Goal: Transaction & Acquisition: Purchase product/service

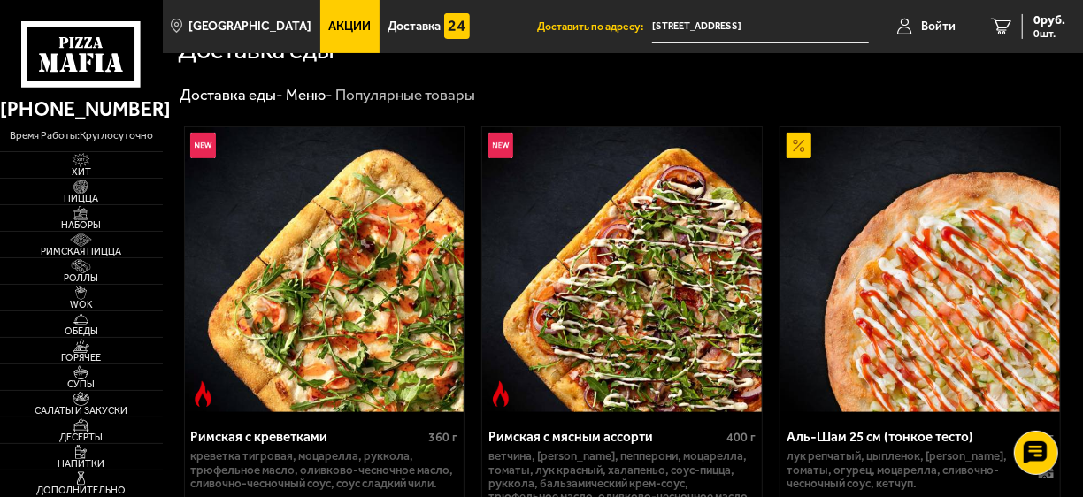
scroll to position [425, 0]
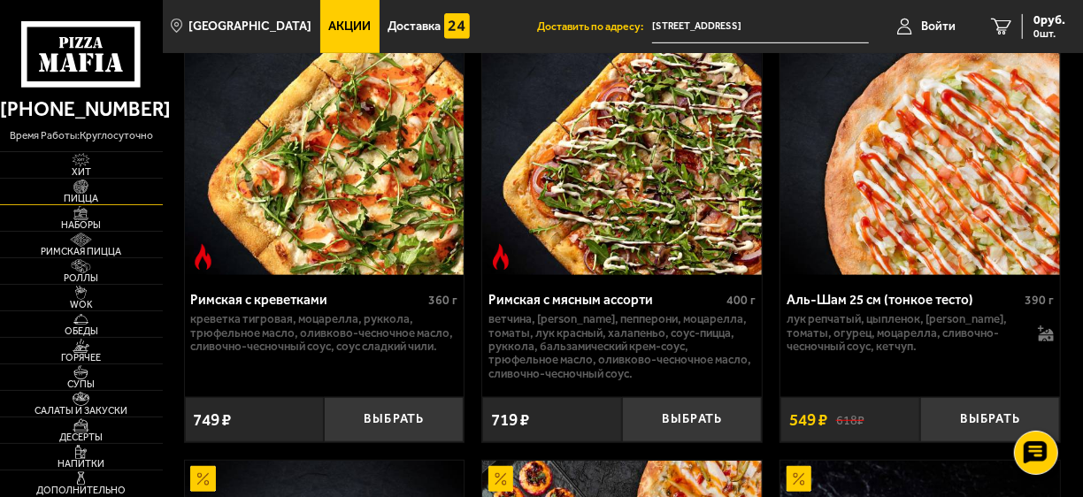
click at [111, 198] on span "Пицца" at bounding box center [81, 199] width 163 height 10
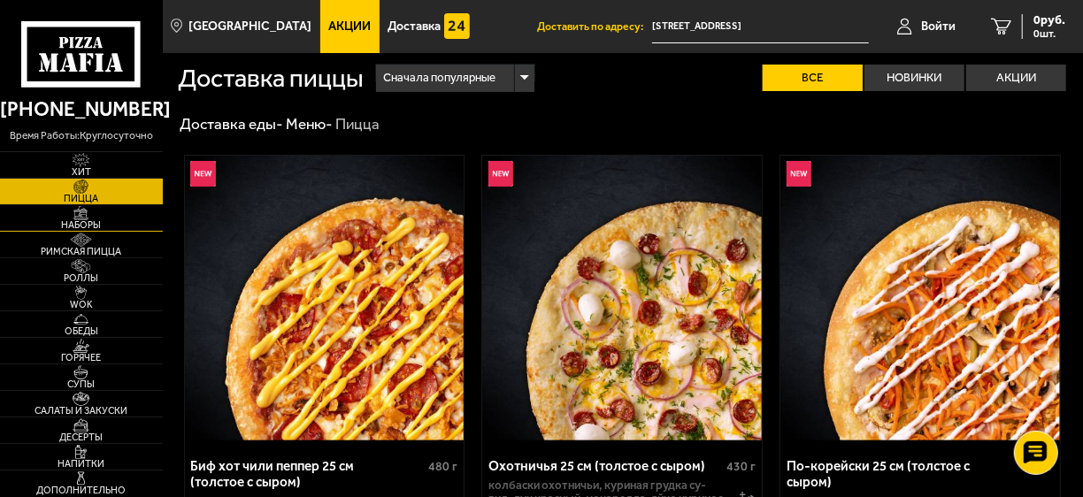
click at [99, 218] on img at bounding box center [80, 213] width 43 height 15
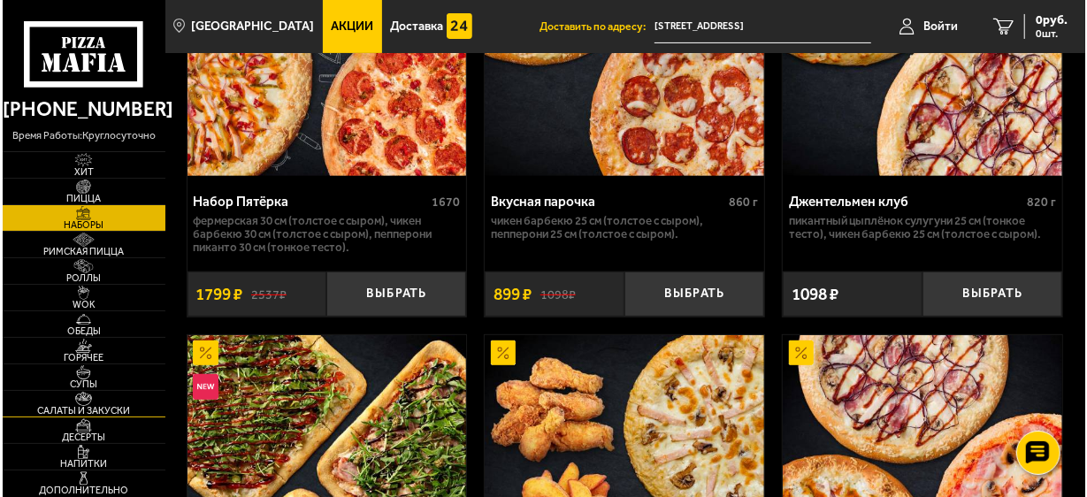
scroll to position [663, 0]
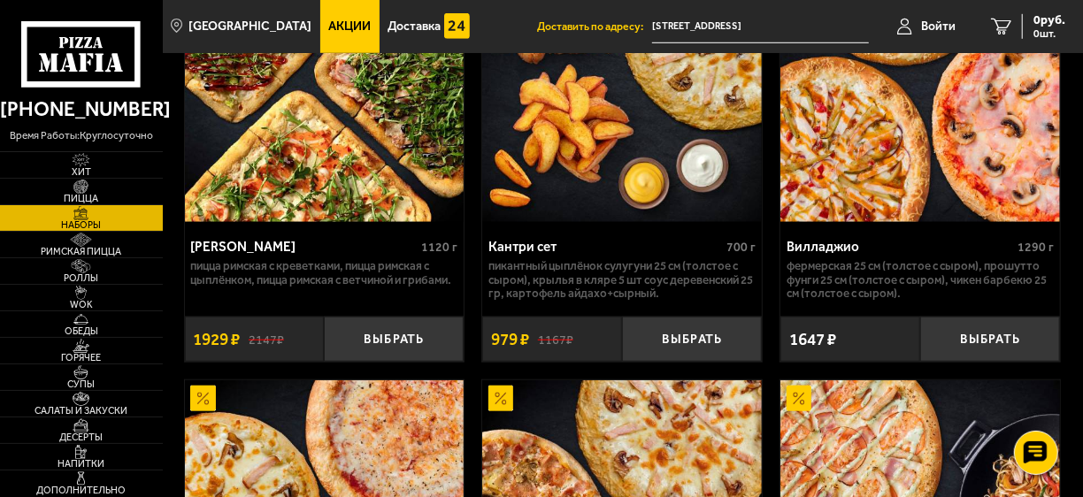
click at [662, 244] on div "Кантри сет" at bounding box center [605, 247] width 234 height 16
